Goal: Task Accomplishment & Management: Manage account settings

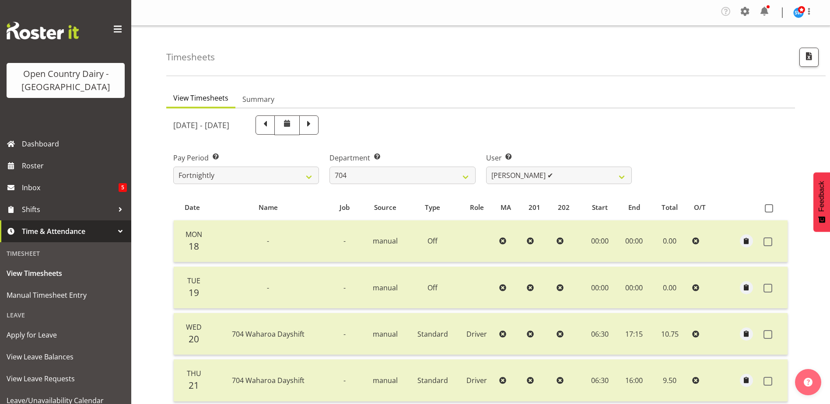
select select "717"
click at [39, 156] on link "Roster" at bounding box center [65, 166] width 131 height 22
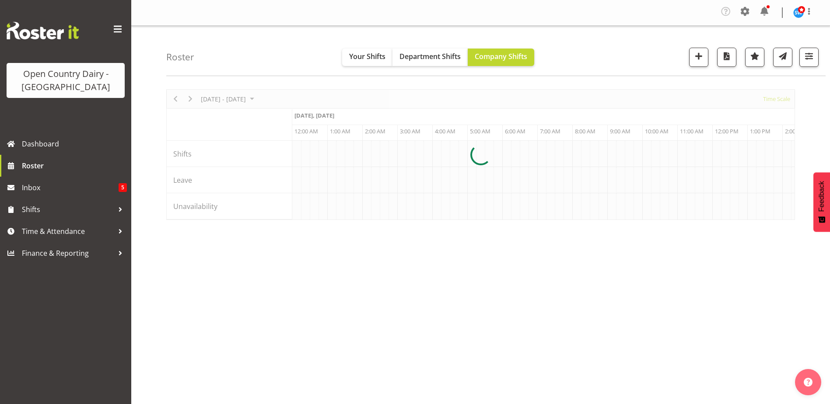
scroll to position [0, 2520]
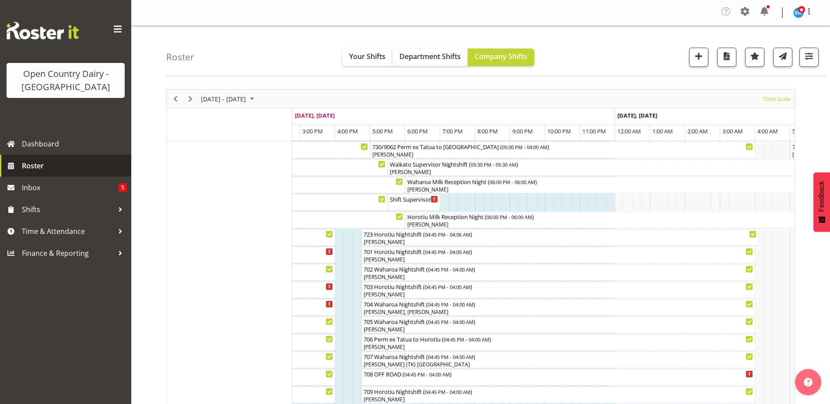
click at [40, 168] on span "Roster" at bounding box center [74, 165] width 105 height 13
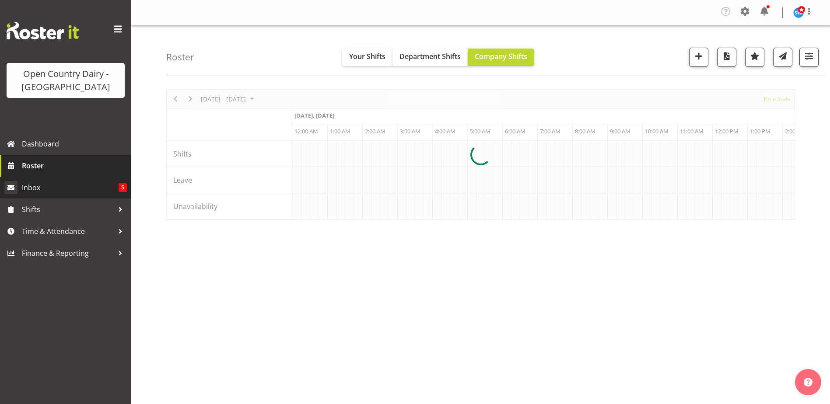
scroll to position [0, 2520]
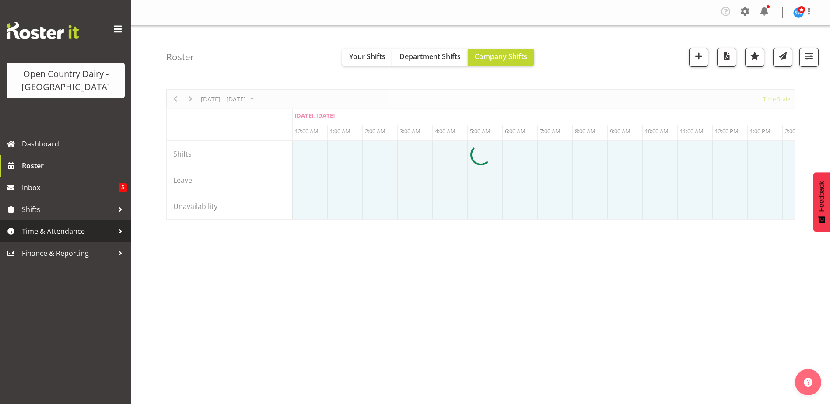
click at [50, 231] on span "Time & Attendance" at bounding box center [68, 231] width 92 height 13
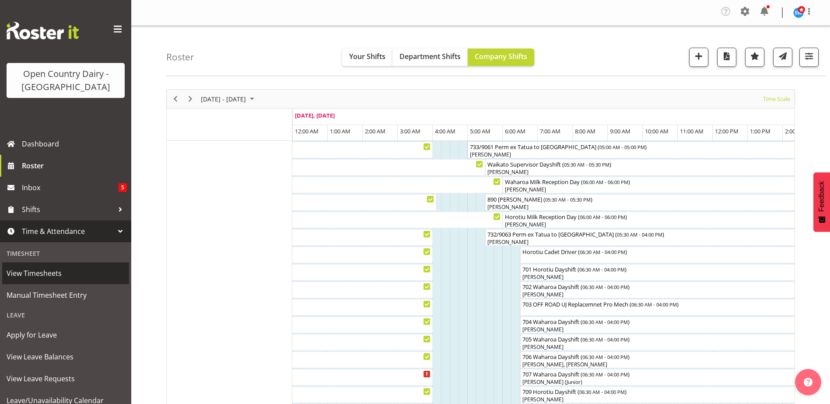
click at [41, 272] on span "View Timesheets" at bounding box center [66, 273] width 118 height 13
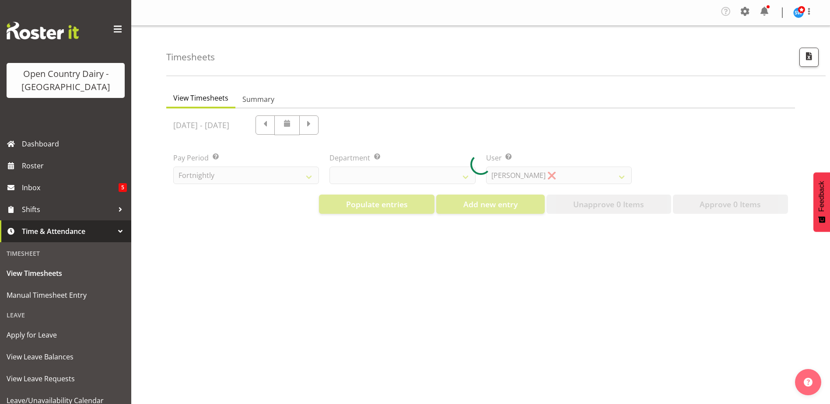
select select "733"
select select "7414"
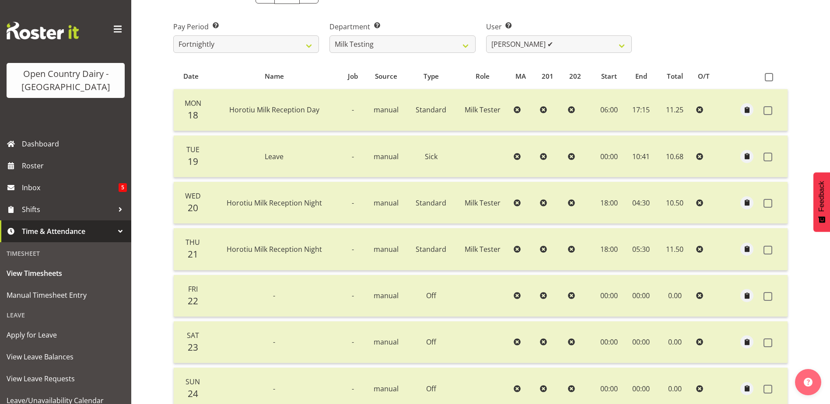
scroll to position [88, 0]
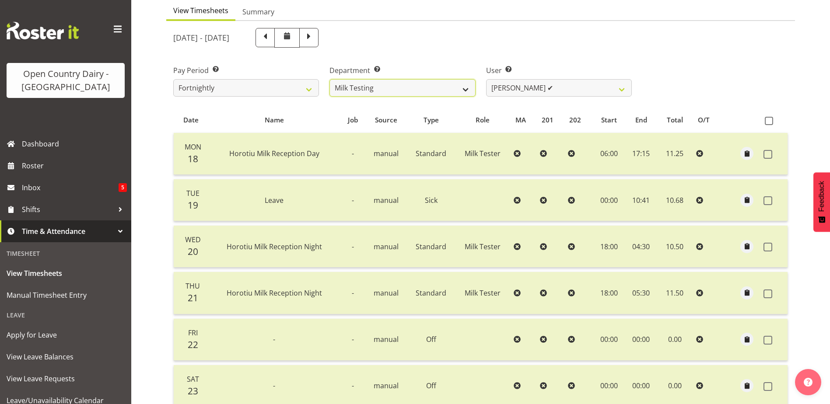
click at [464, 91] on select "701 702 703 704 705 706 707 708 709 710 711 712 713 714 715 716 717 718 719 720" at bounding box center [402, 88] width 146 height 18
select select "842"
click at [329, 79] on select "701 702 703 704 705 706 707 708 709 710 711 712 713 714 715 716 717 718 719 720" at bounding box center [402, 88] width 146 height 18
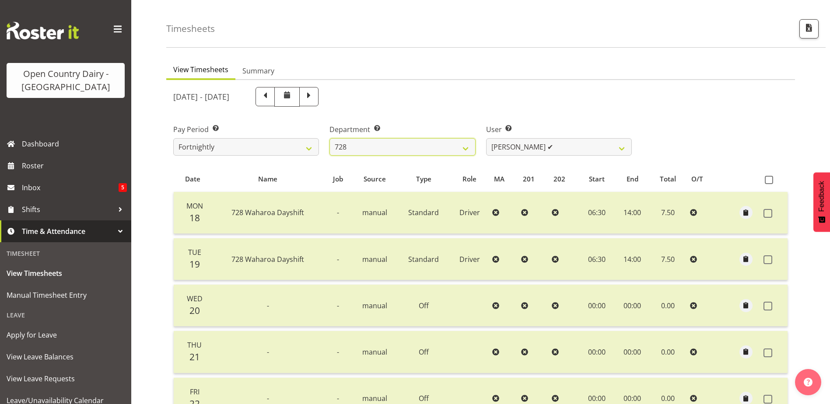
scroll to position [0, 0]
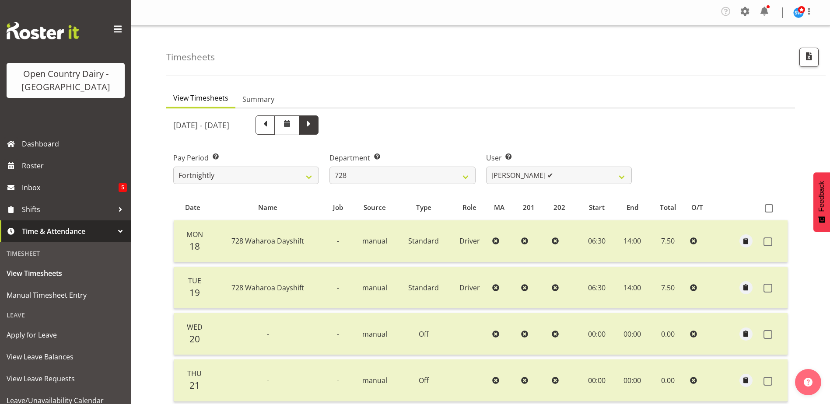
click at [315, 126] on span at bounding box center [308, 124] width 11 height 11
select select
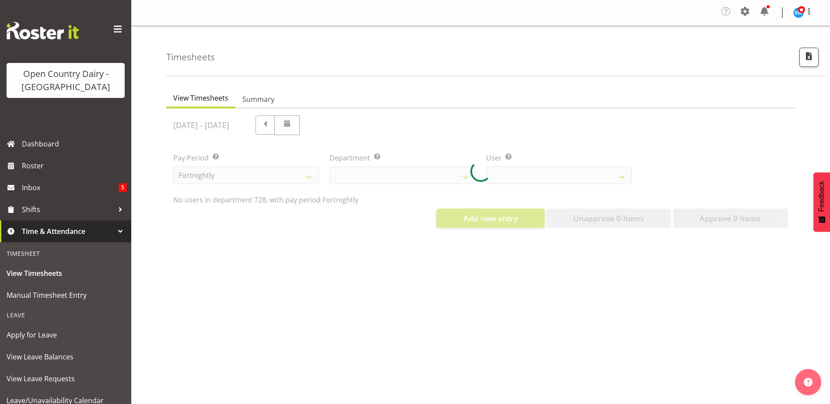
select select "842"
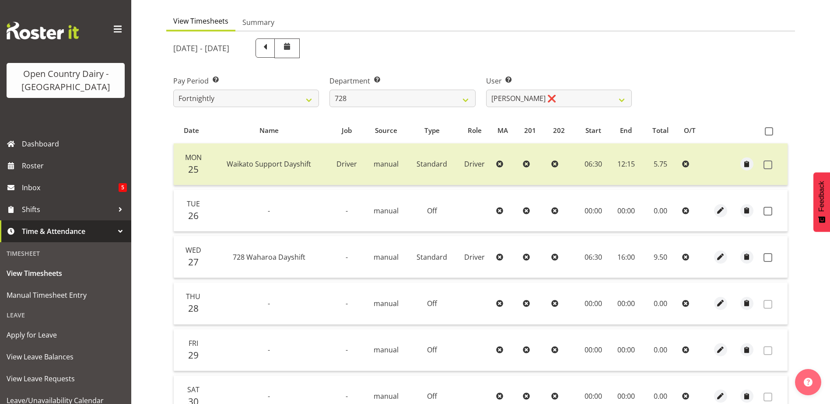
scroll to position [88, 0]
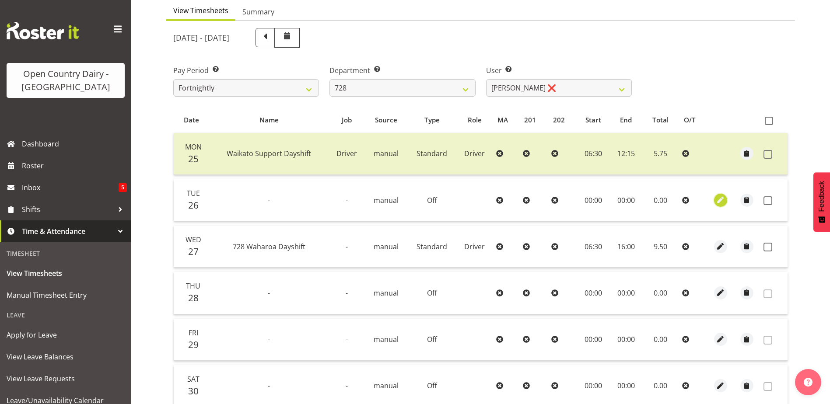
click at [719, 202] on span "button" at bounding box center [720, 200] width 10 height 10
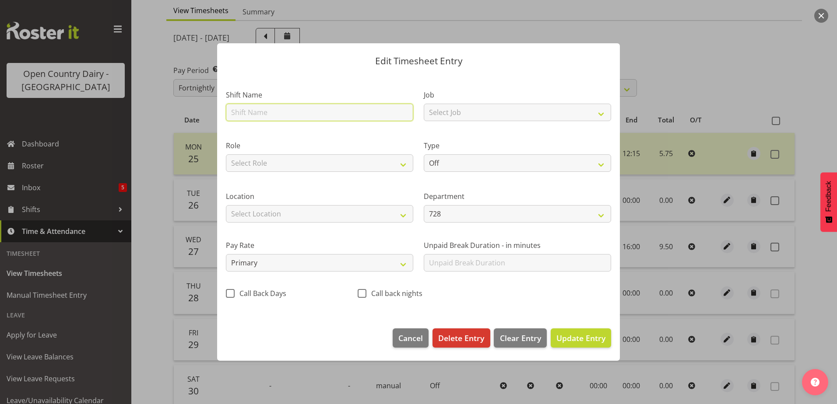
click at [286, 104] on input "text" at bounding box center [319, 113] width 187 height 18
type input "PNW"
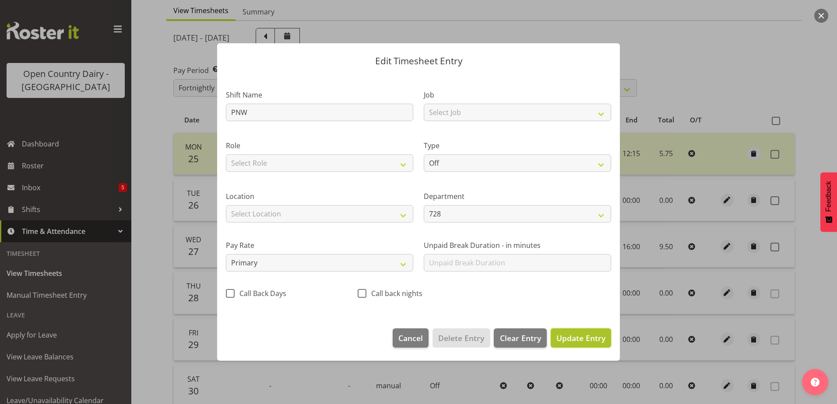
click at [572, 336] on span "Update Entry" at bounding box center [580, 338] width 49 height 11
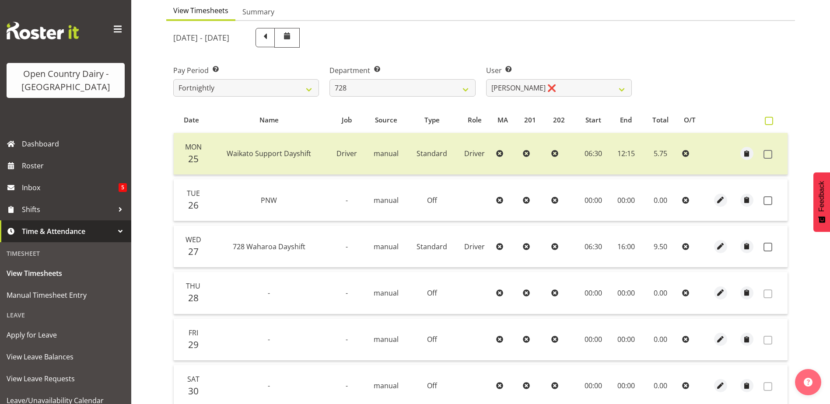
click at [771, 123] on span at bounding box center [769, 121] width 8 height 8
click at [771, 123] on input "checkbox" at bounding box center [768, 121] width 6 height 6
checkbox input "true"
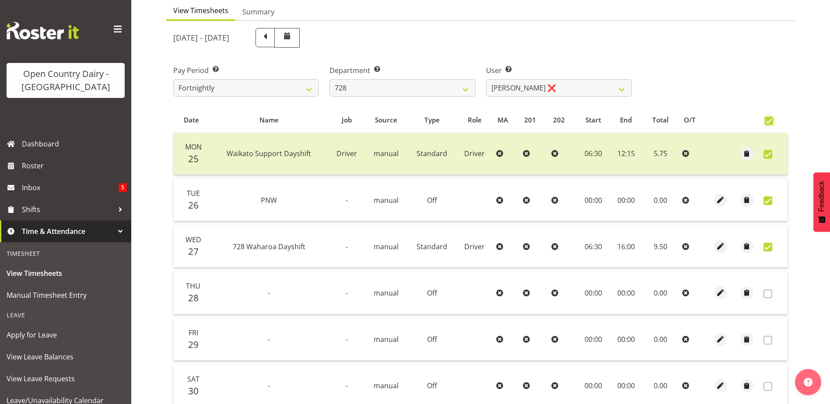
checkbox input "true"
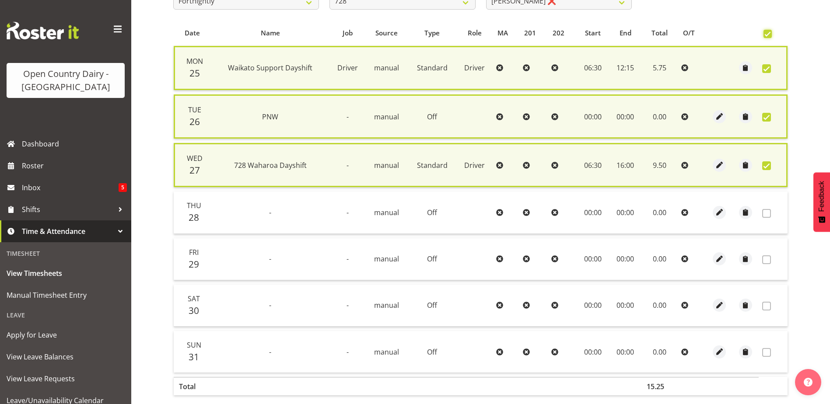
scroll to position [221, 0]
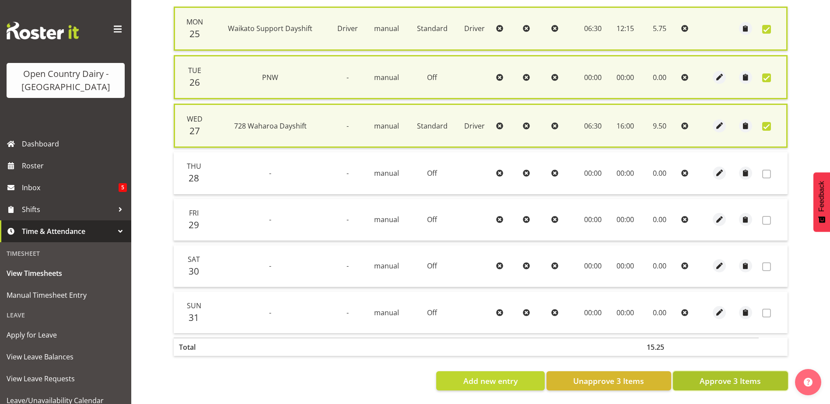
click at [729, 375] on span "Approve 3 Items" at bounding box center [730, 380] width 61 height 11
checkbox input "false"
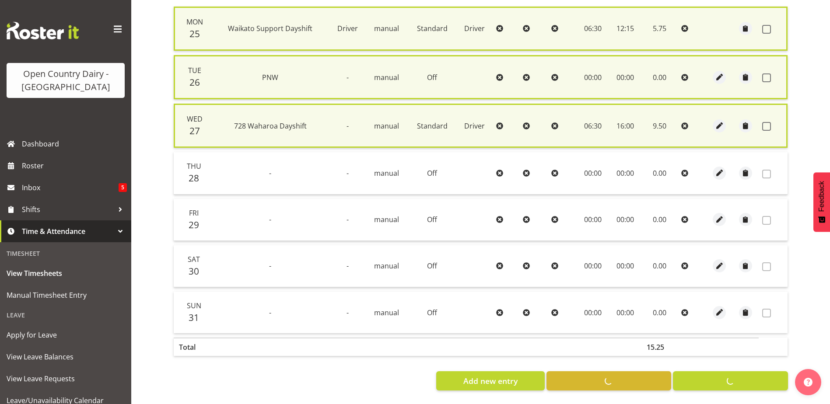
scroll to position [214, 0]
